Goal: Understand process/instructions: Learn how to perform a task or action

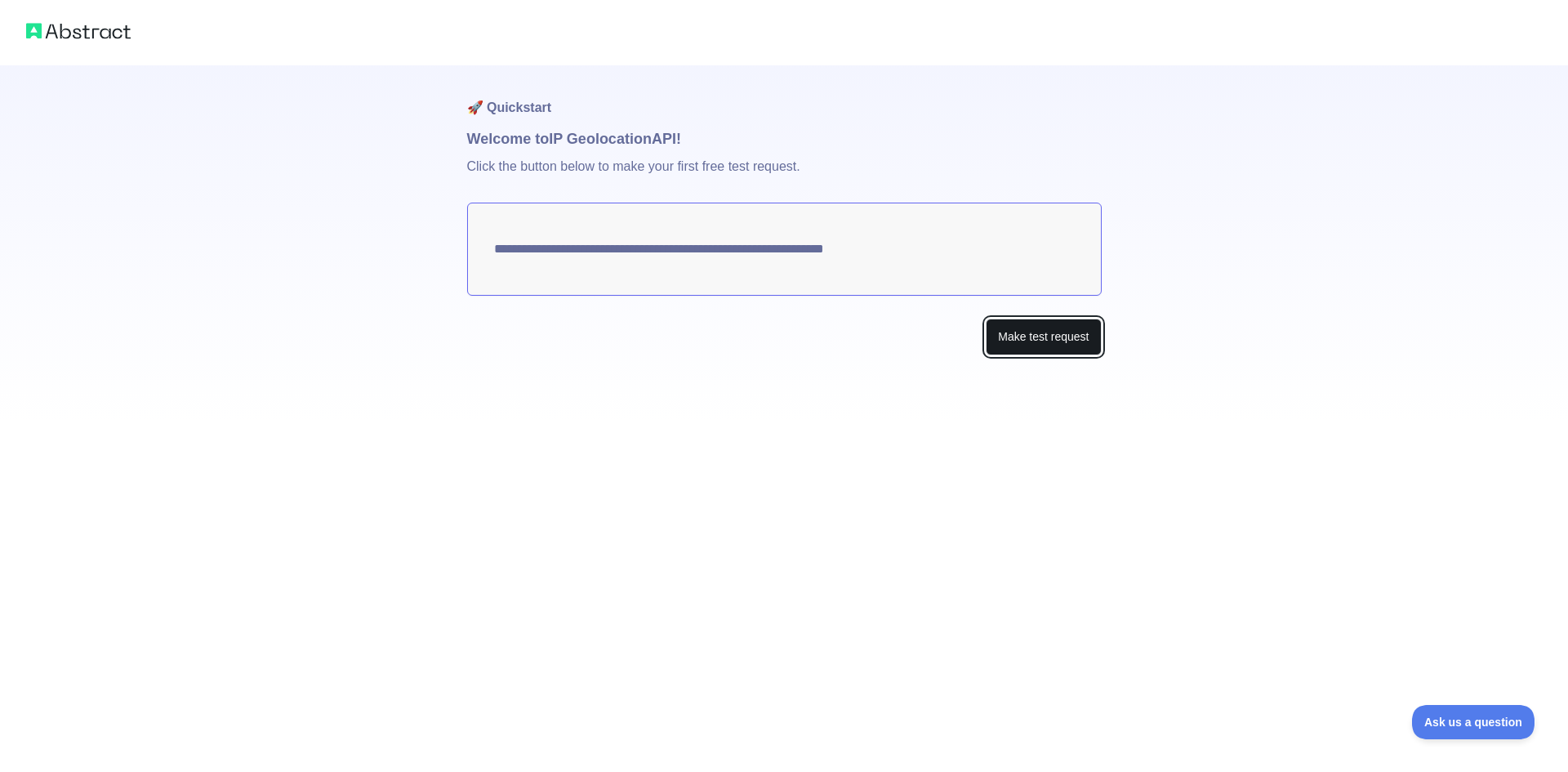
click at [1042, 341] on button "Make test request" at bounding box center [1044, 336] width 115 height 37
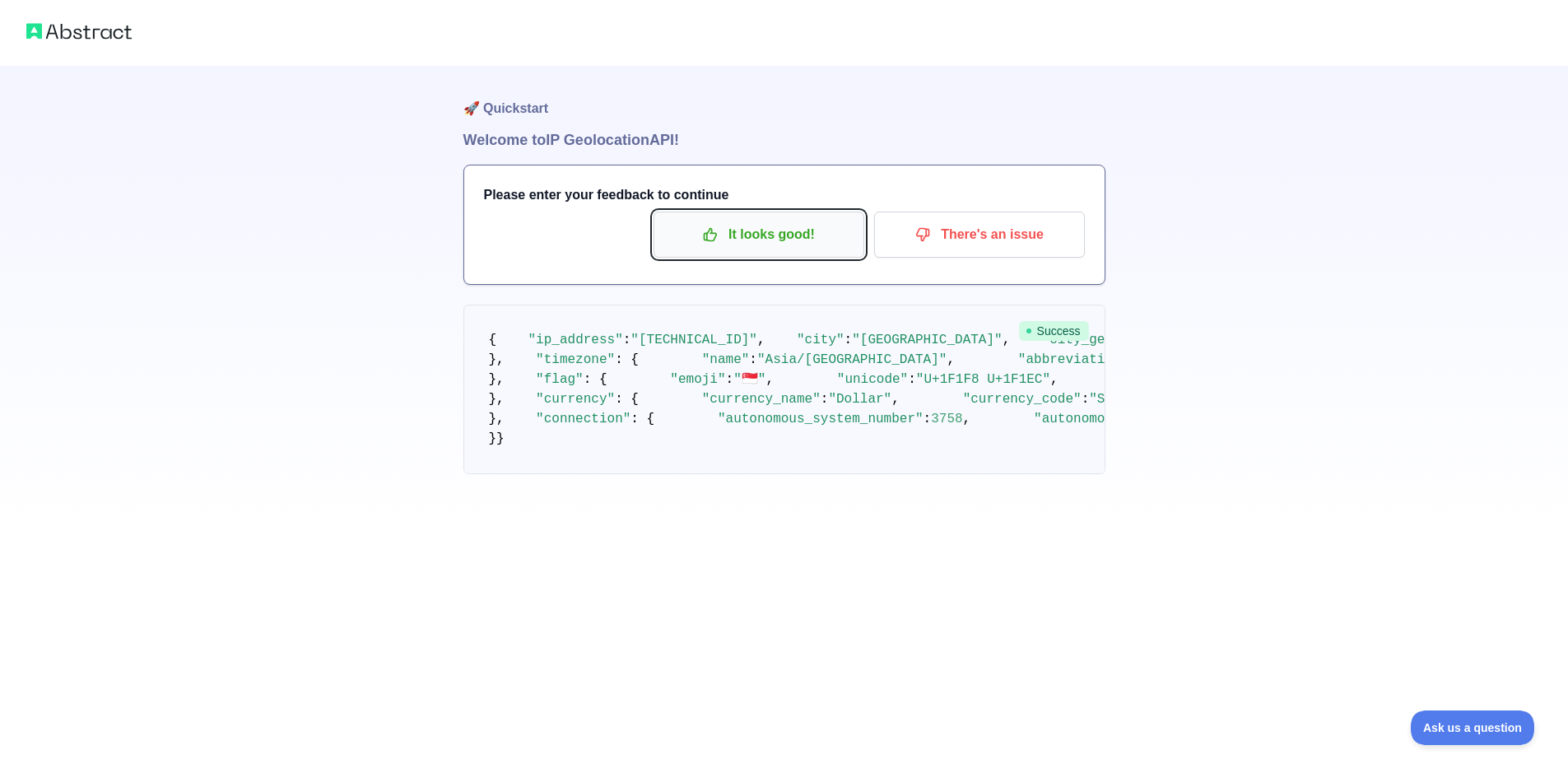
click at [785, 250] on button "It looks good!" at bounding box center [758, 234] width 210 height 46
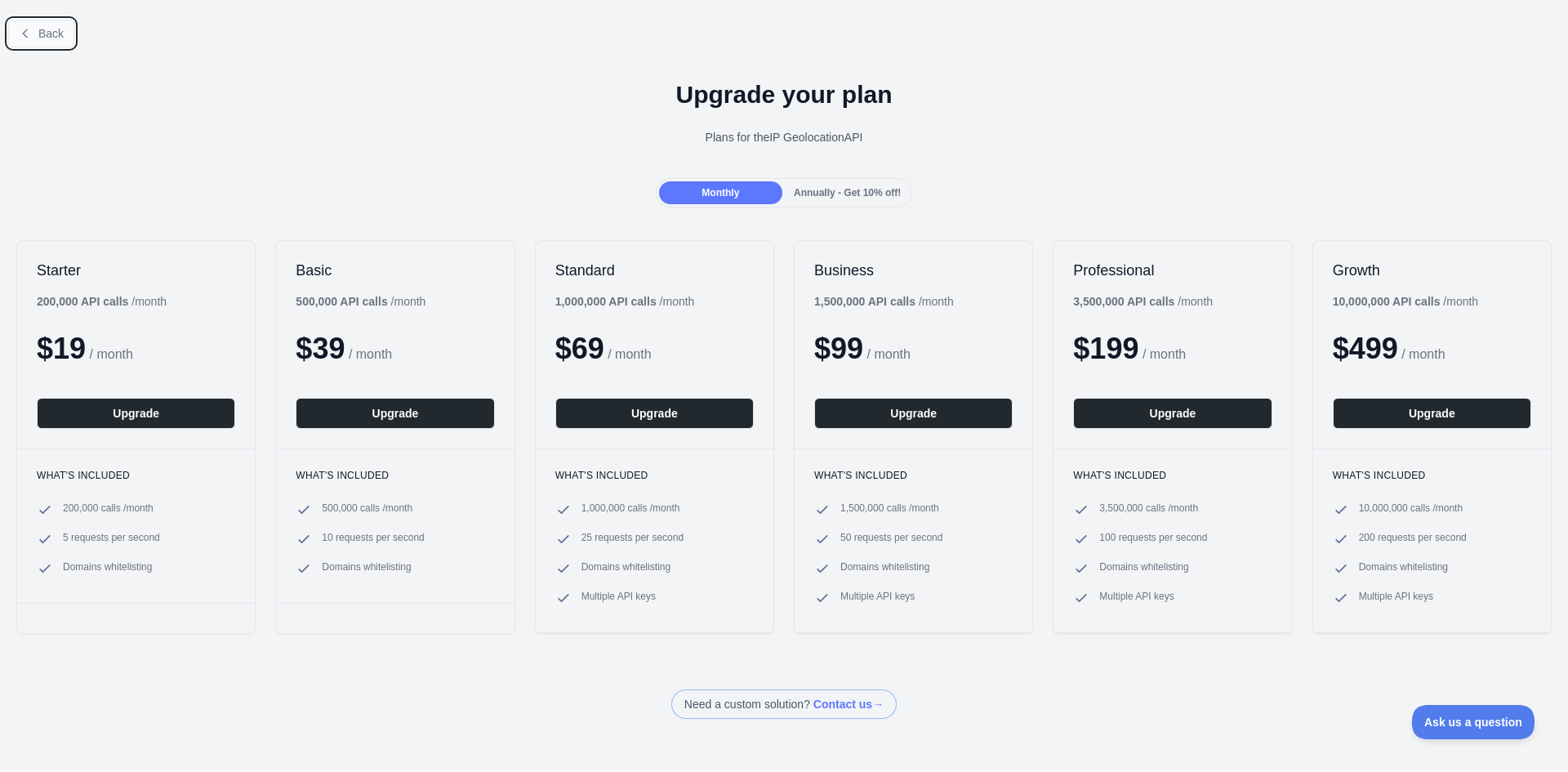
click at [52, 30] on span "Back" at bounding box center [51, 33] width 25 height 13
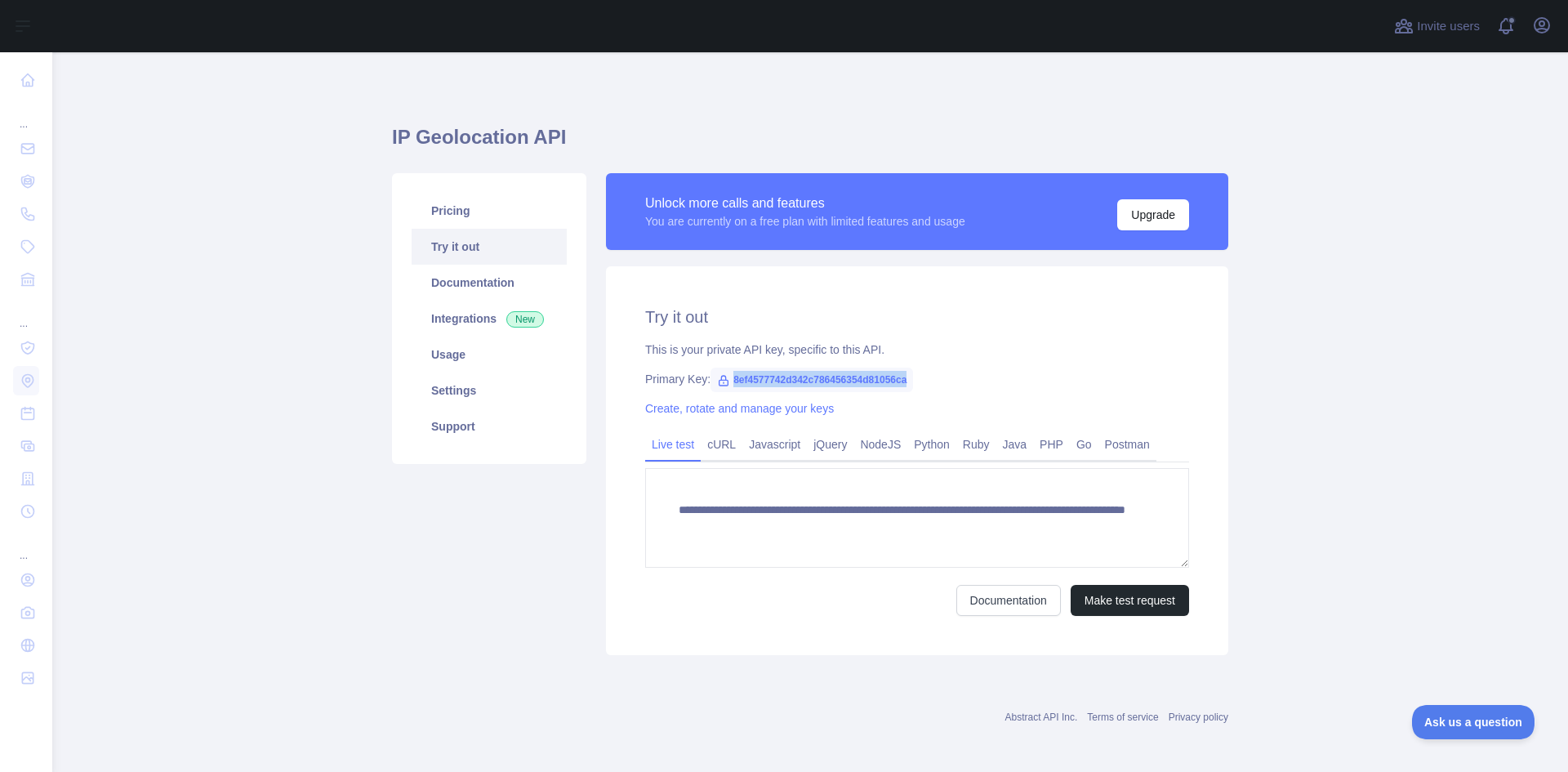
drag, startPoint x: 723, startPoint y: 379, endPoint x: 908, endPoint y: 381, distance: 185.0
click at [908, 381] on div "Primary Key: 8ef4577742d342c786456354d81056ca" at bounding box center [917, 379] width 544 height 16
copy span "8ef4577742d342c786456354d81056ca"
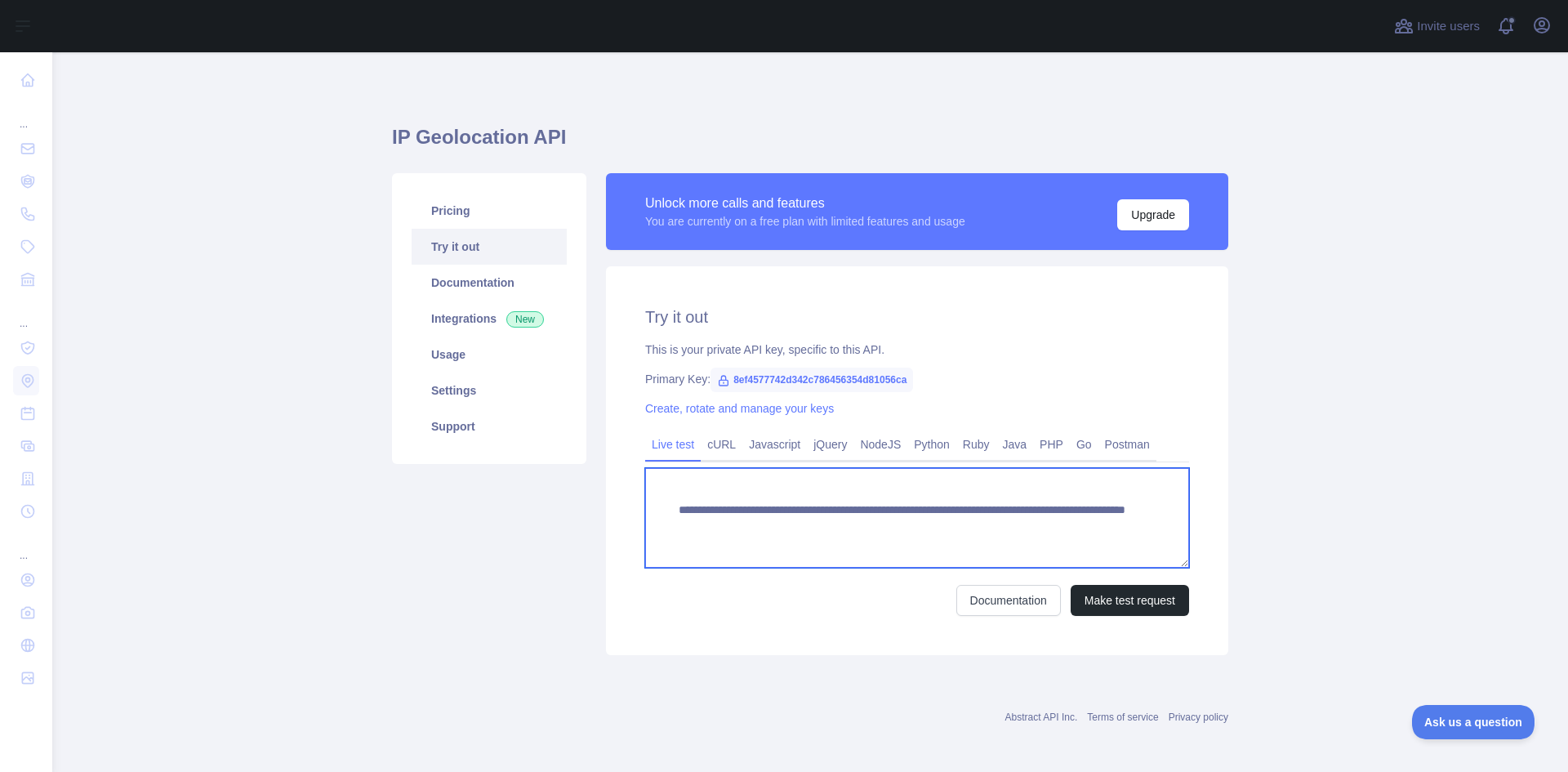
drag, startPoint x: 671, startPoint y: 510, endPoint x: 887, endPoint y: 530, distance: 216.9
click at [887, 530] on textarea "**********" at bounding box center [917, 517] width 544 height 100
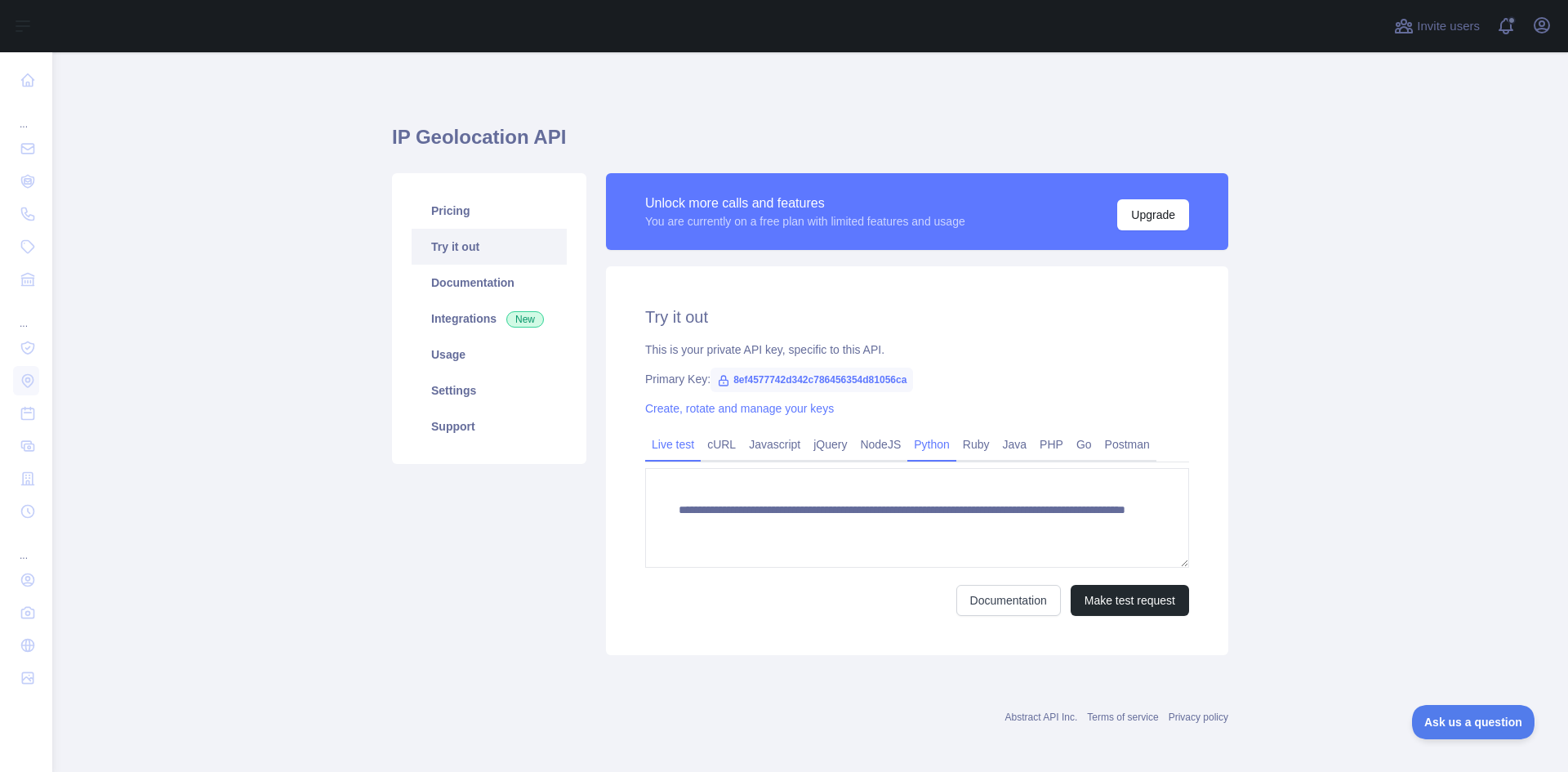
click at [924, 441] on link "Python" at bounding box center [931, 444] width 49 height 26
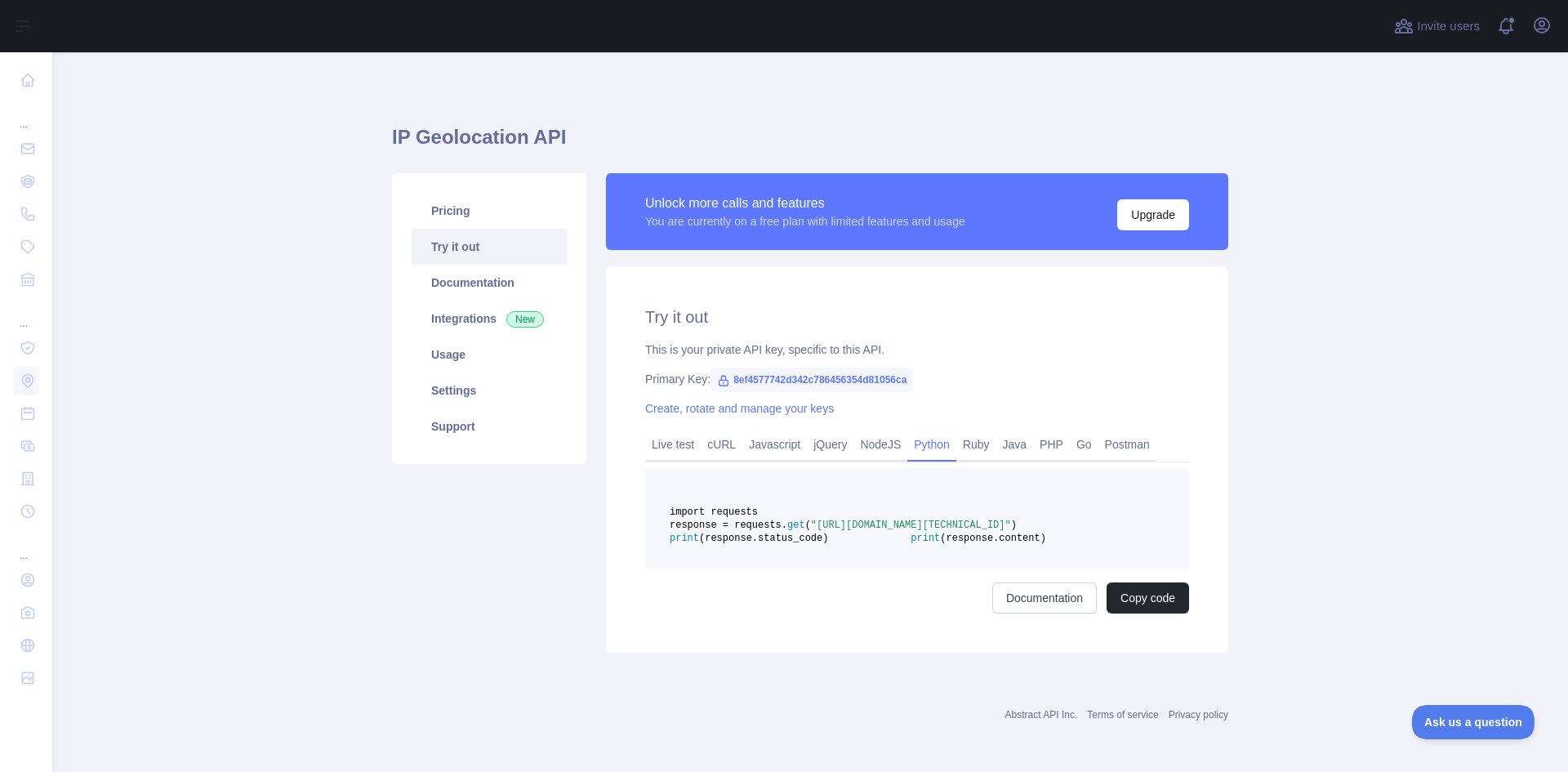
click at [975, 400] on div "Create, rotate and manage your keys" at bounding box center [917, 408] width 544 height 16
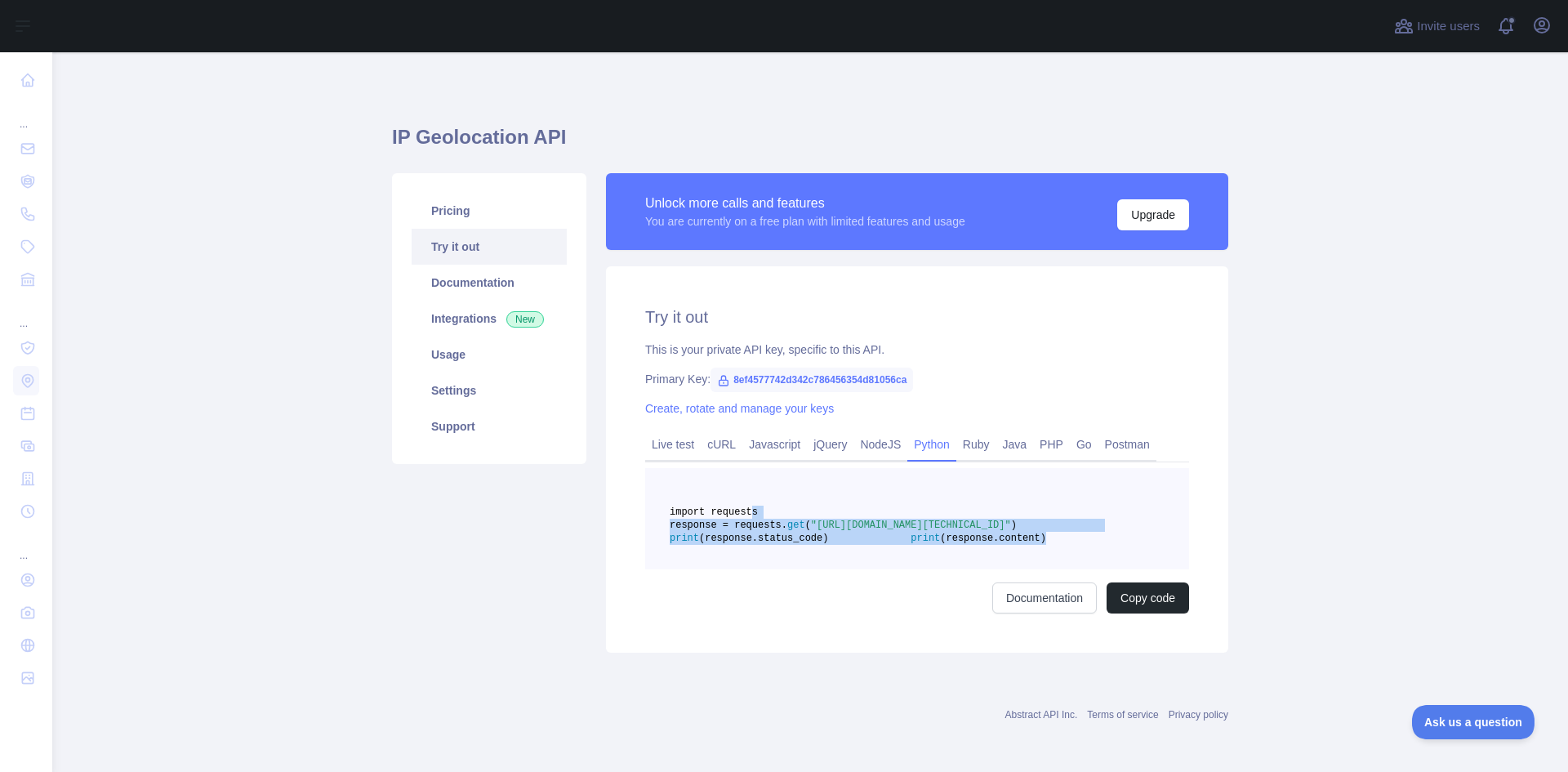
drag, startPoint x: 739, startPoint y: 508, endPoint x: 958, endPoint y: 594, distance: 235.3
click at [958, 569] on pre "import requests response = requests. get ( "[URL][DOMAIN_NAME][TECHNICAL_ID]" )…" at bounding box center [917, 518] width 544 height 101
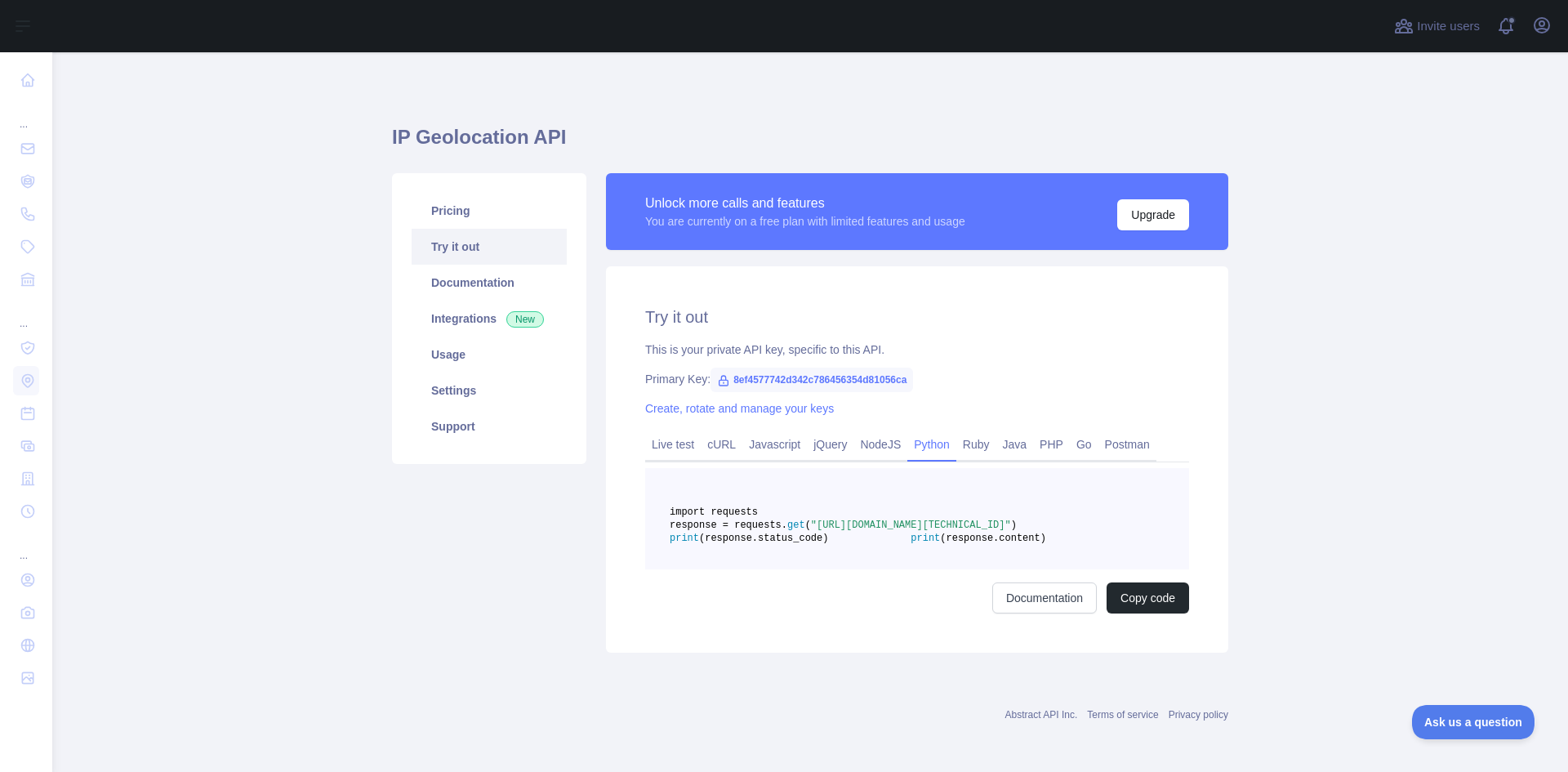
click at [867, 613] on div "Documentation Copy code" at bounding box center [917, 598] width 544 height 31
click at [1135, 613] on button "Copy code" at bounding box center [1148, 598] width 82 height 31
